Goal: Transaction & Acquisition: Subscribe to service/newsletter

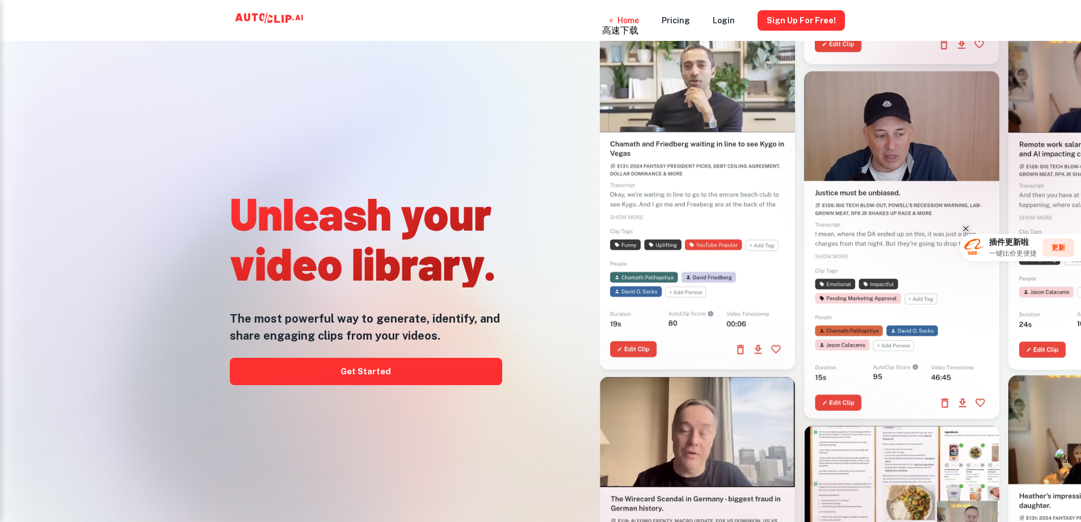
click at [445, 71] on div "Unleash your video library. The most powerful way to generate, identify, and sh…" at bounding box center [366, 284] width 272 height 522
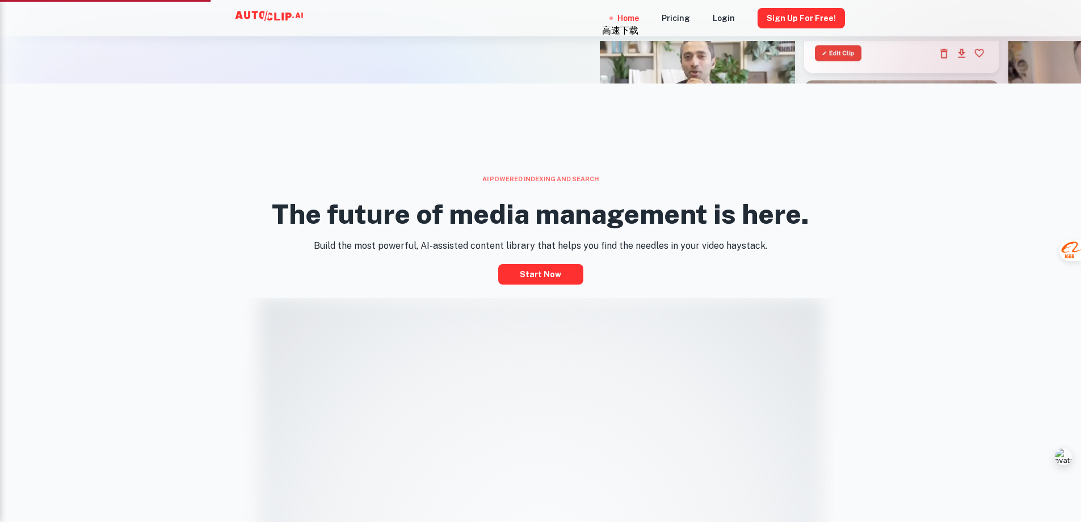
scroll to position [454, 0]
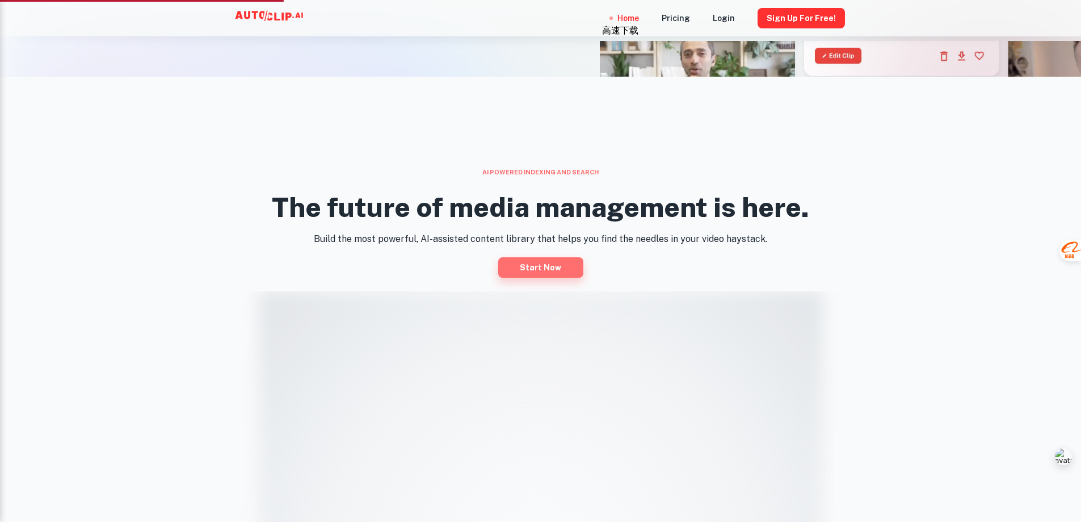
click at [543, 265] on link "Start now" at bounding box center [540, 267] width 85 height 20
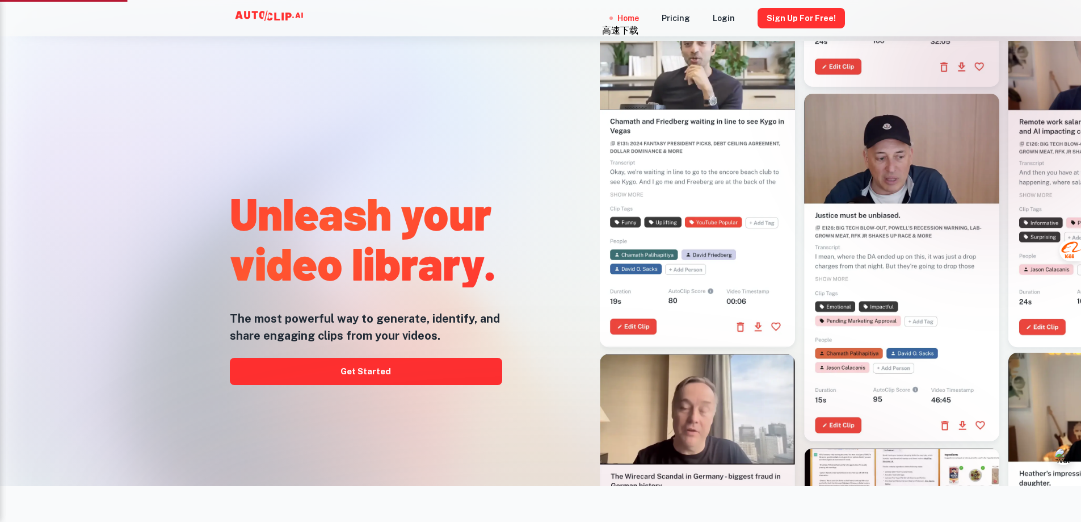
scroll to position [0, 0]
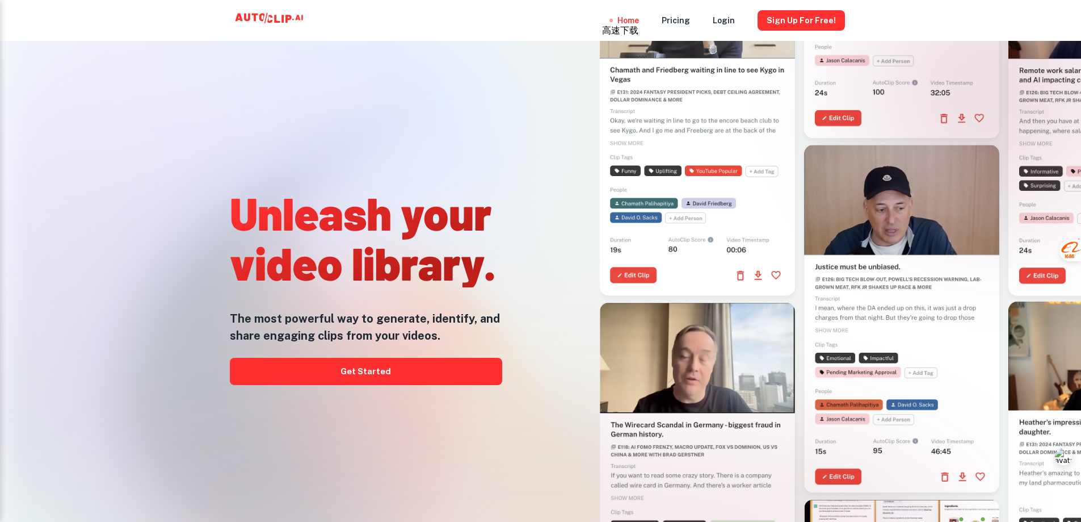
click at [251, 15] on icon at bounding box center [271, 20] width 114 height 23
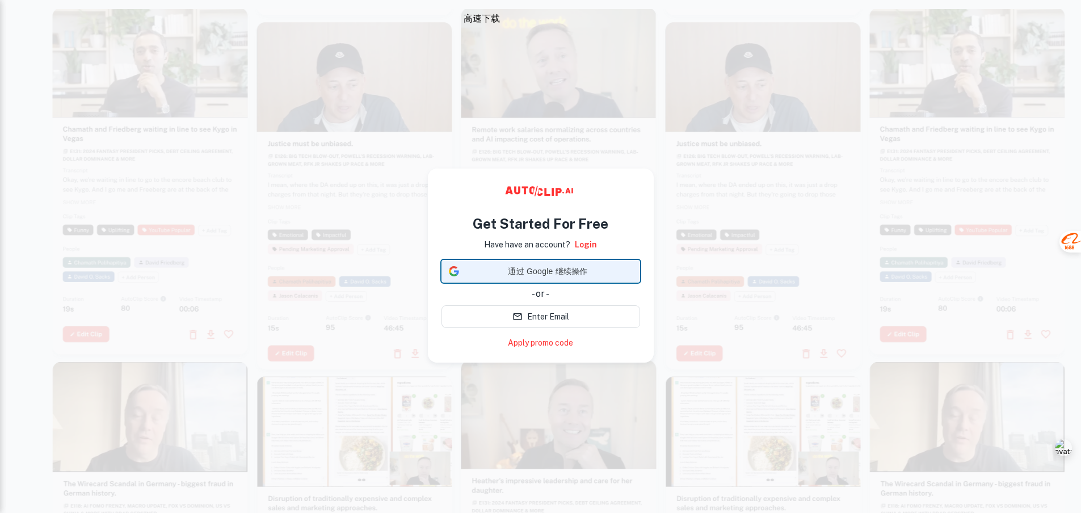
click at [570, 271] on span "通过 Google 继续操作" at bounding box center [548, 272] width 169 height 12
